Goal: Information Seeking & Learning: Understand process/instructions

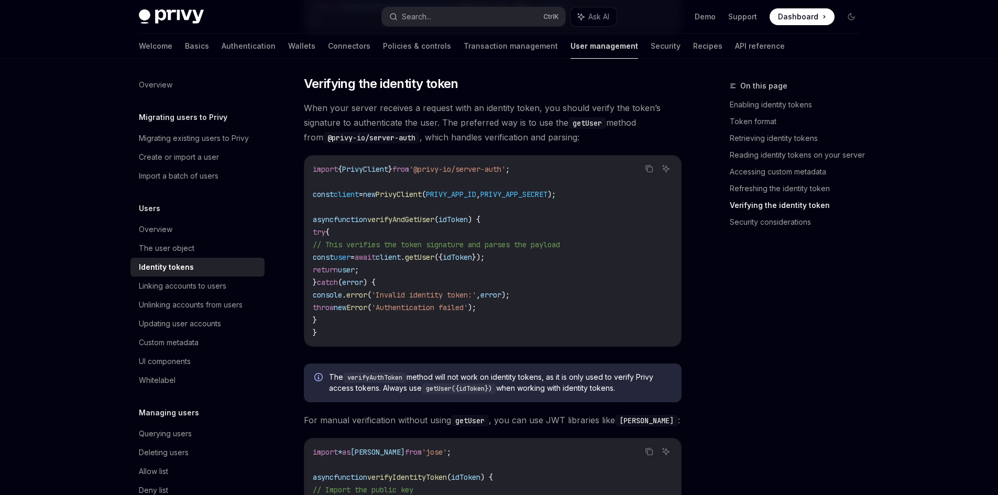
scroll to position [98, 0]
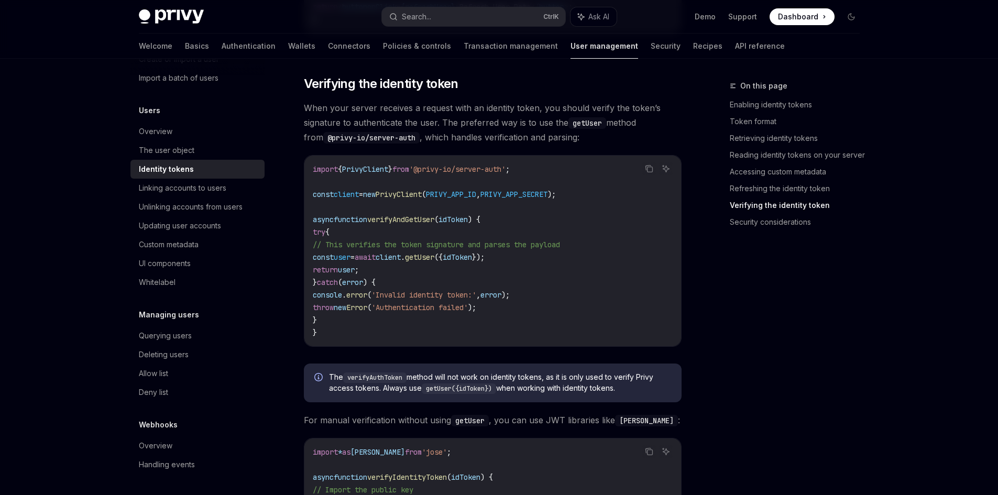
click at [434, 257] on span "getUser" at bounding box center [419, 257] width 29 height 9
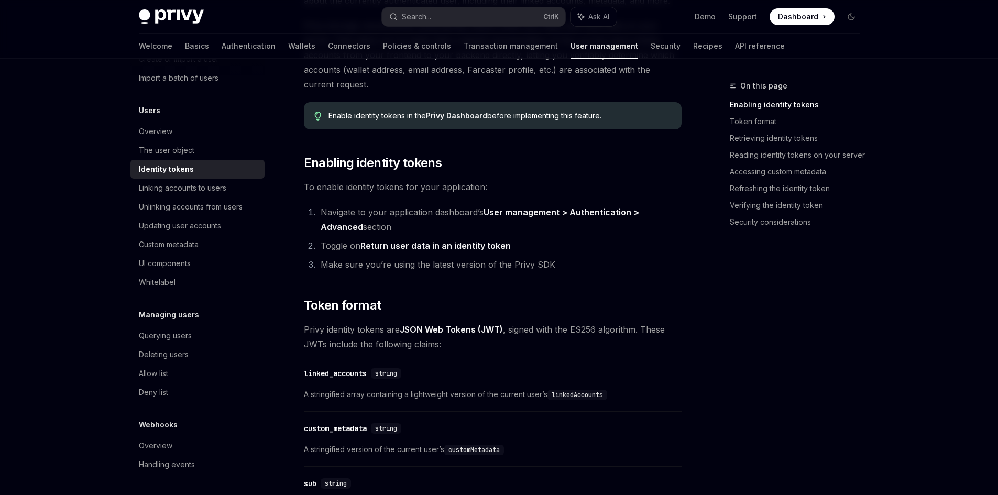
scroll to position [157, 0]
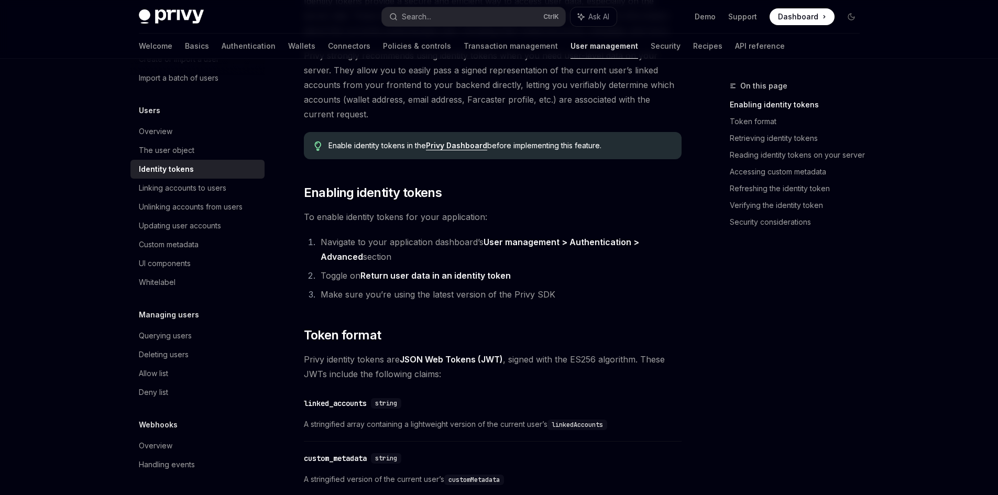
click at [595, 426] on code "linkedAccounts" at bounding box center [578, 425] width 60 height 10
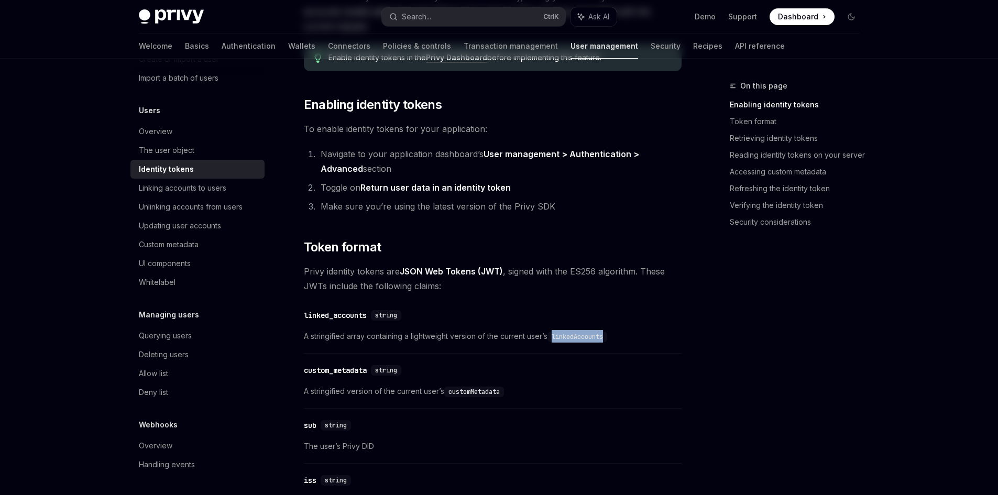
scroll to position [262, 0]
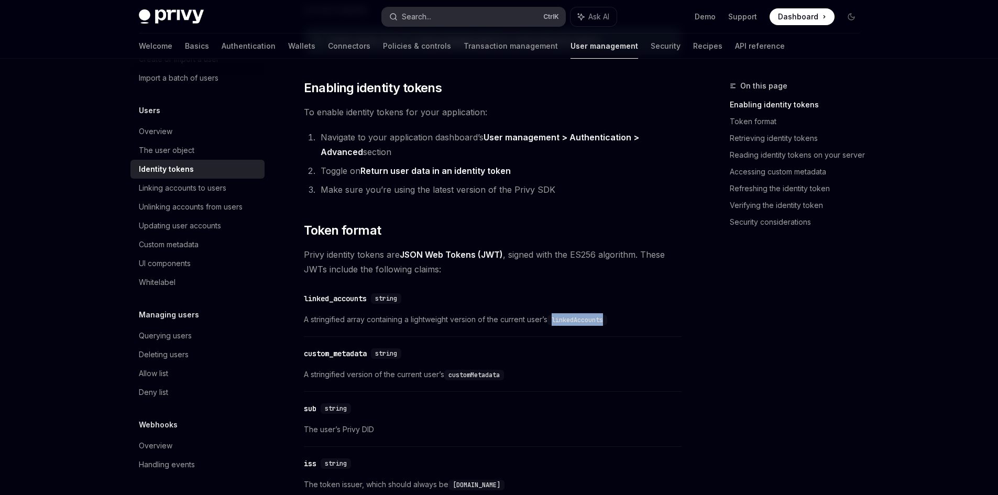
click at [415, 16] on div "Search..." at bounding box center [416, 16] width 29 height 13
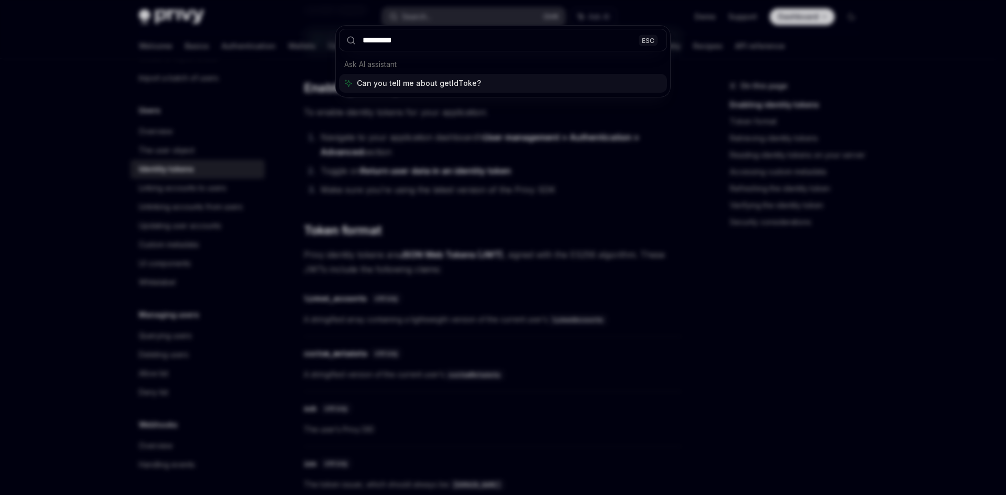
type input "**********"
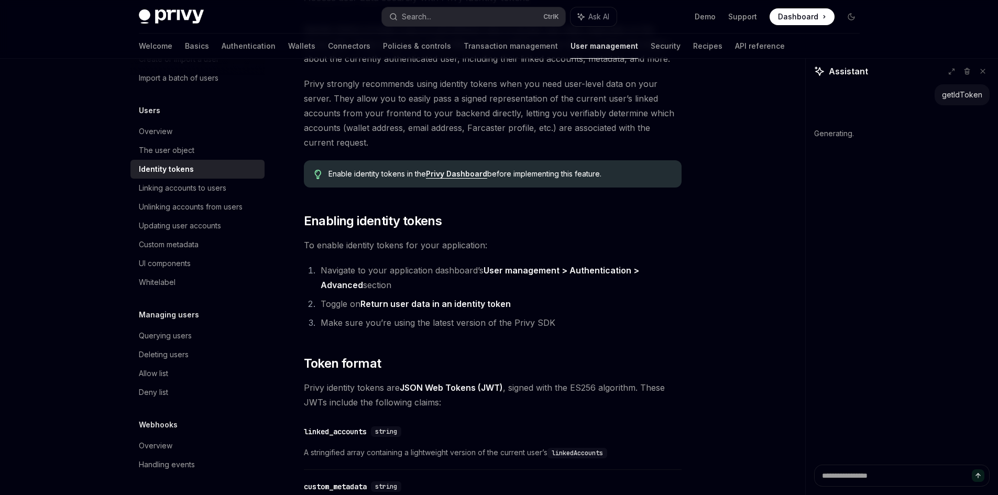
scroll to position [157, 0]
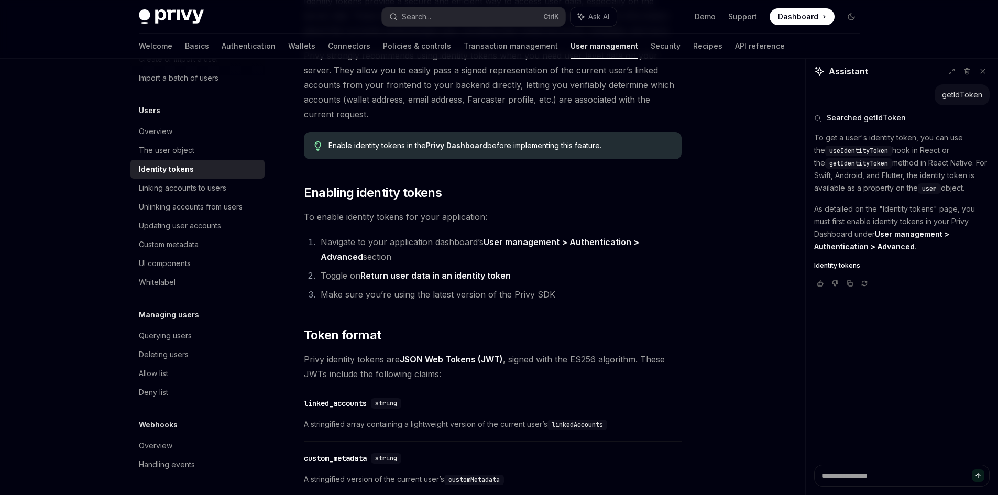
type textarea "*"
click at [840, 162] on span "getIdentityToken" at bounding box center [859, 163] width 59 height 8
drag, startPoint x: 815, startPoint y: 162, endPoint x: 881, endPoint y: 167, distance: 65.7
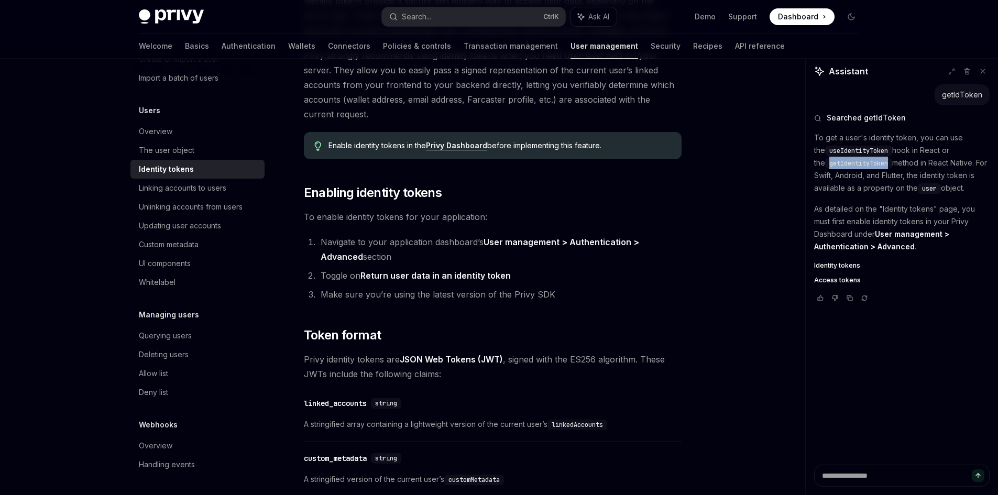
click at [881, 167] on code "getIdentityToken" at bounding box center [858, 163] width 67 height 10
drag, startPoint x: 818, startPoint y: 151, endPoint x: 878, endPoint y: 154, distance: 60.8
click at [878, 154] on code "useIdentityToken" at bounding box center [858, 151] width 67 height 10
copy span "useIdentityToken"
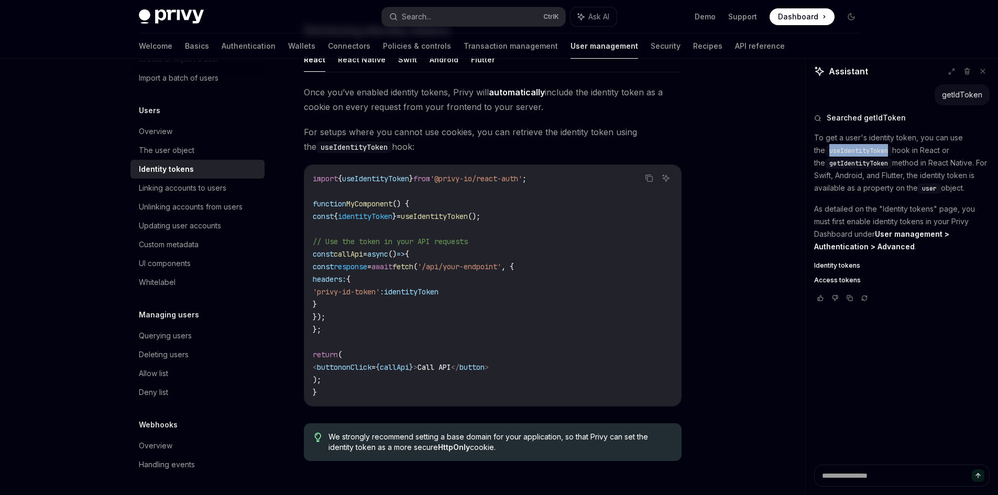
scroll to position [943, 0]
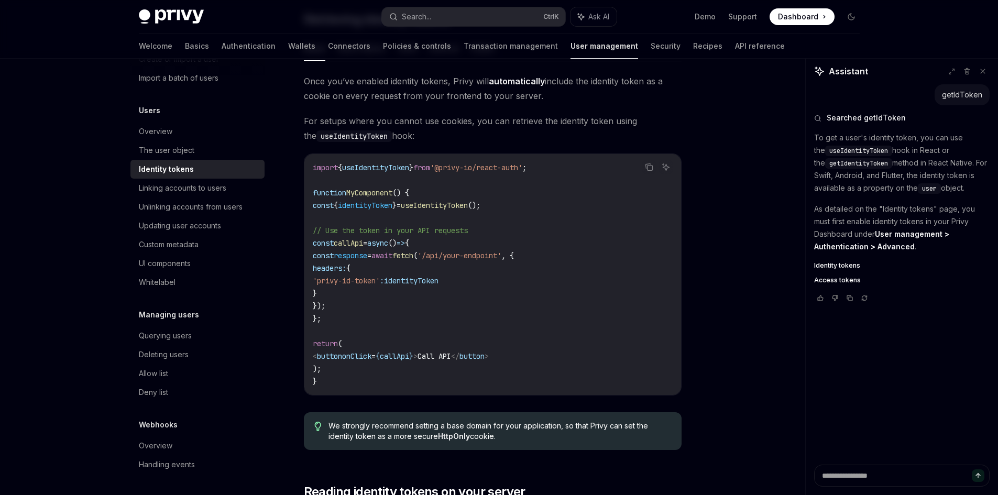
click at [393, 202] on span "identityToken" at bounding box center [365, 205] width 55 height 9
click at [389, 169] on span "useIdentityToken" at bounding box center [375, 167] width 67 height 9
click at [397, 180] on code "import { useIdentityToken } from '@privy-io/react-auth' ; function MyComponent …" at bounding box center [493, 274] width 360 height 226
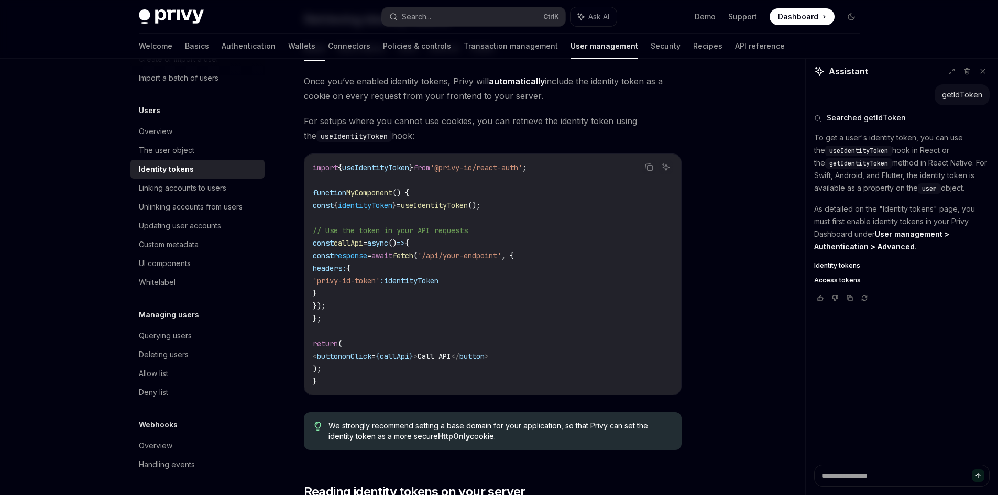
click at [380, 168] on span "useIdentityToken" at bounding box center [375, 167] width 67 height 9
copy span "useIdentityToken"
click at [579, 184] on code "import { useIdentityToken } from '@privy-io/react-auth' ; function MyComponent …" at bounding box center [493, 274] width 360 height 226
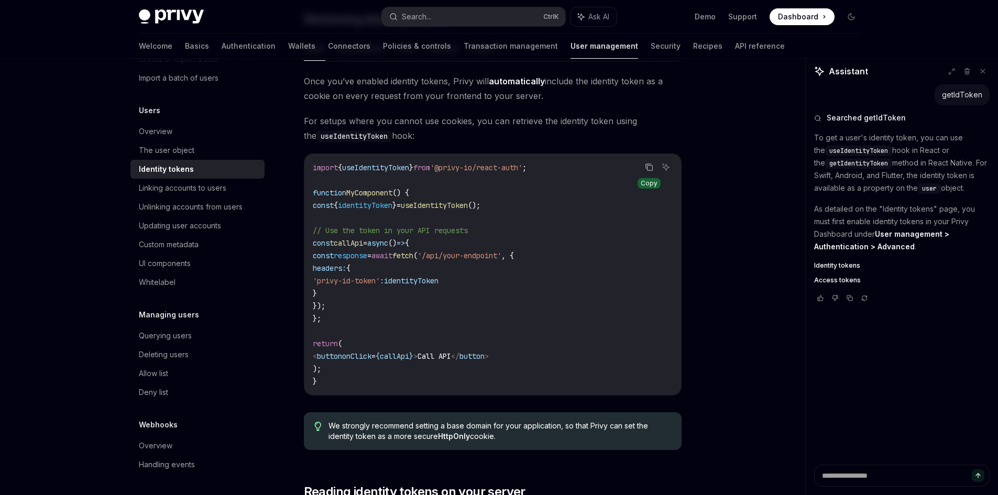
click at [644, 163] on button "Copy the contents from the code block" at bounding box center [650, 167] width 14 height 14
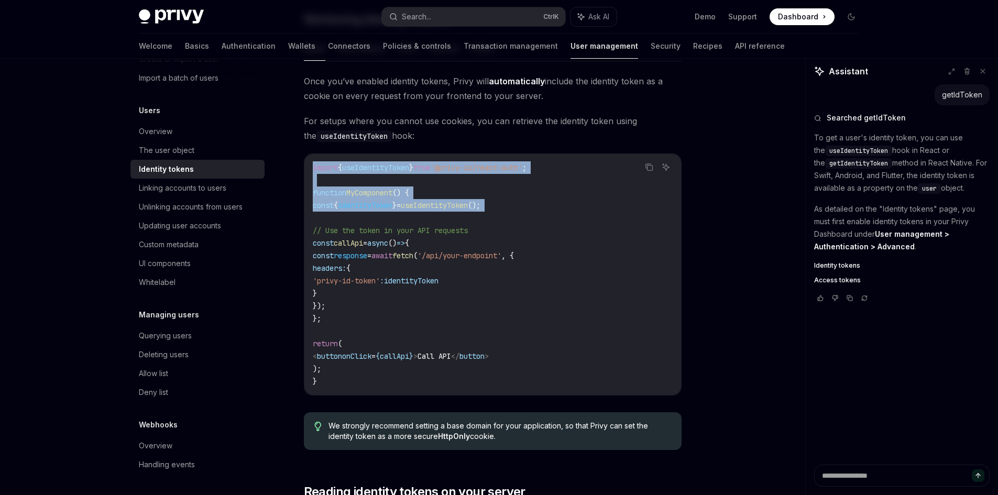
drag, startPoint x: 308, startPoint y: 167, endPoint x: 547, endPoint y: 214, distance: 243.7
click at [547, 214] on div "import { useIdentityToken } from '@privy-io/react-auth' ; function MyComponent …" at bounding box center [492, 274] width 377 height 241
copy code "import { useIdentityToken } from '@privy-io/react-auth' ; function MyComponent …"
